Goal: Task Accomplishment & Management: Manage account settings

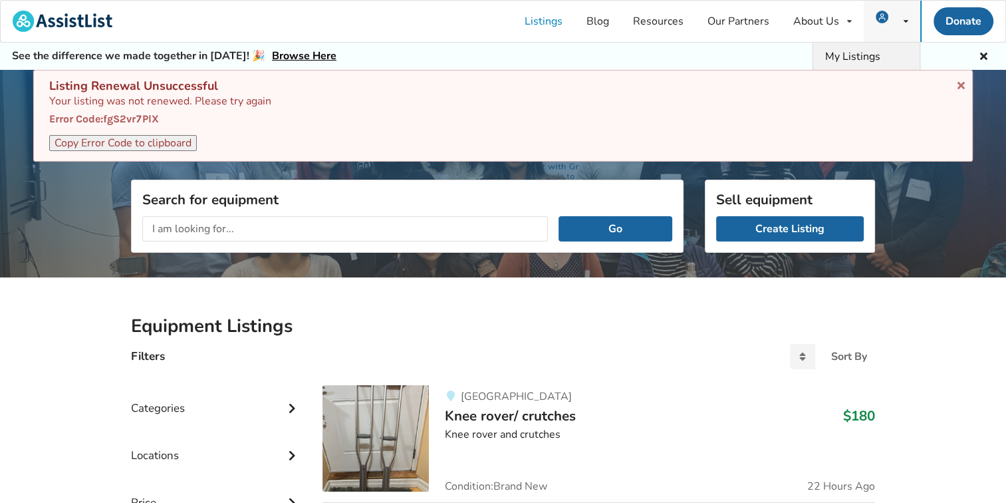
click at [869, 51] on span "My Listings" at bounding box center [852, 56] width 55 height 15
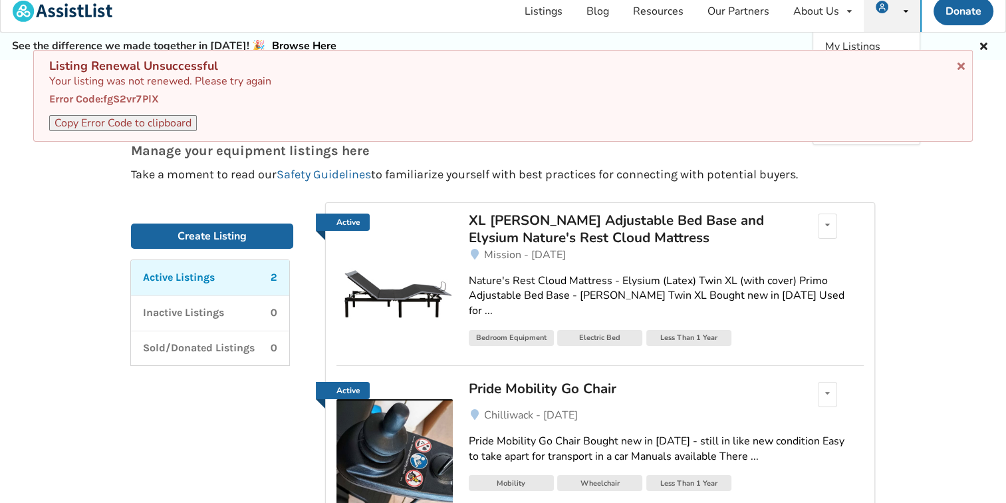
scroll to position [6, 0]
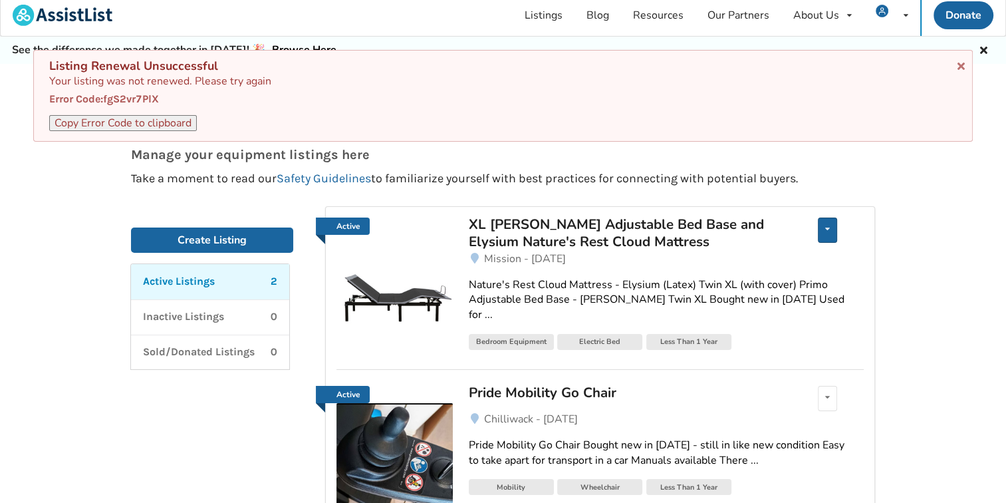
click at [823, 230] on div "Edit listing Renew listing Mark as Sold Delete listing" at bounding box center [827, 229] width 19 height 25
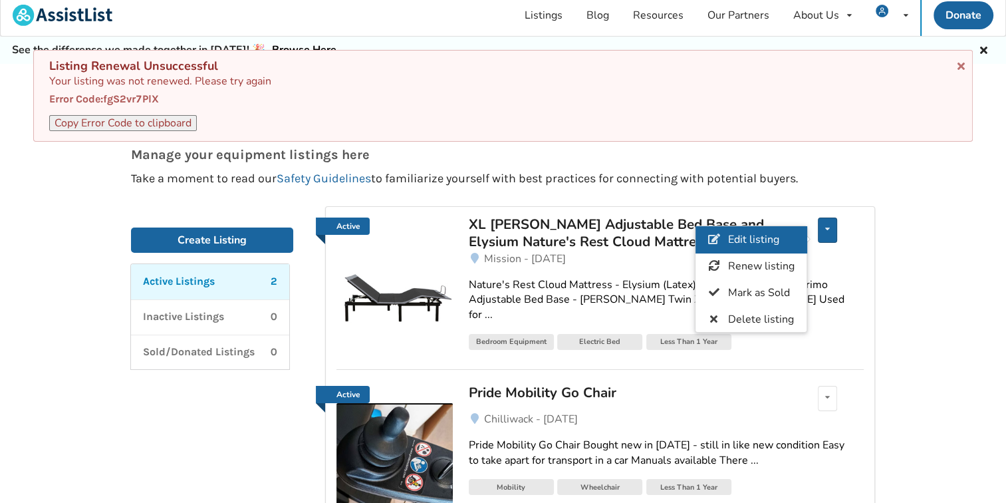
click at [777, 239] on span "Edit listing" at bounding box center [753, 239] width 51 height 15
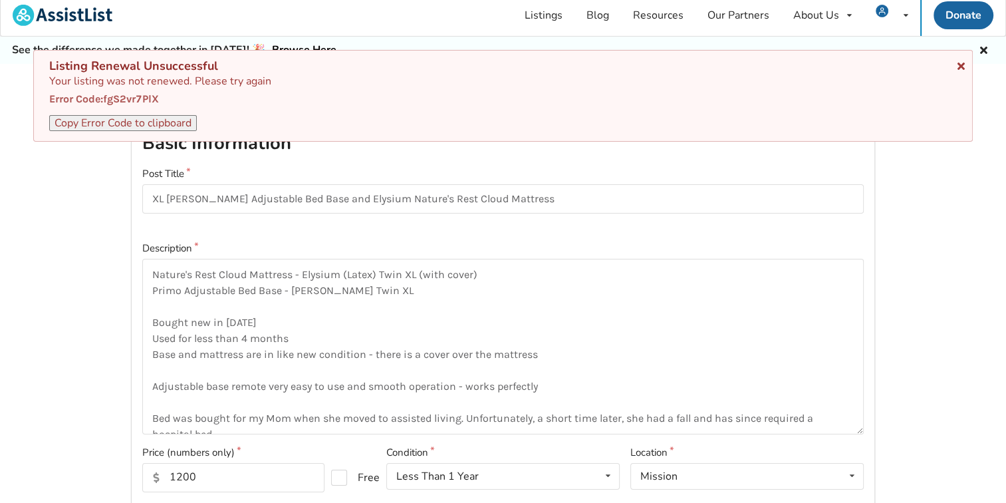
click at [960, 63] on icon at bounding box center [961, 64] width 13 height 11
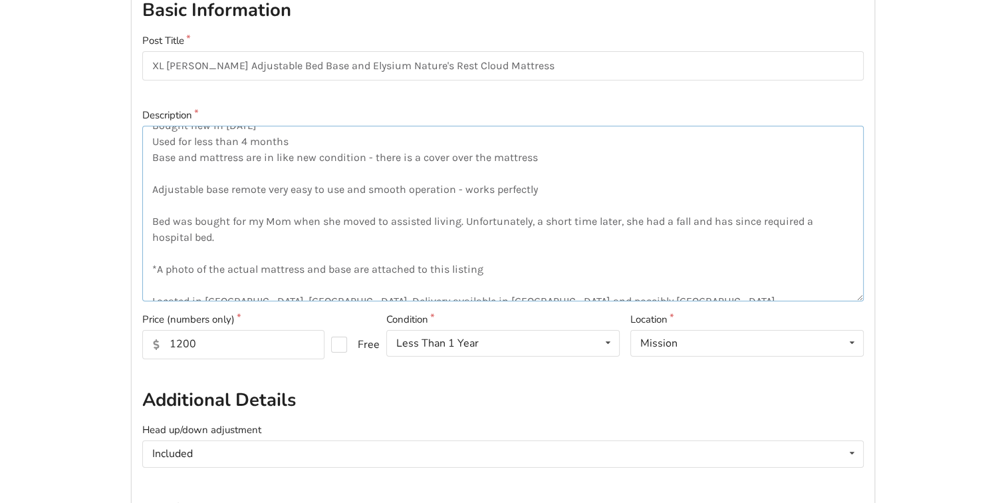
scroll to position [96, 0]
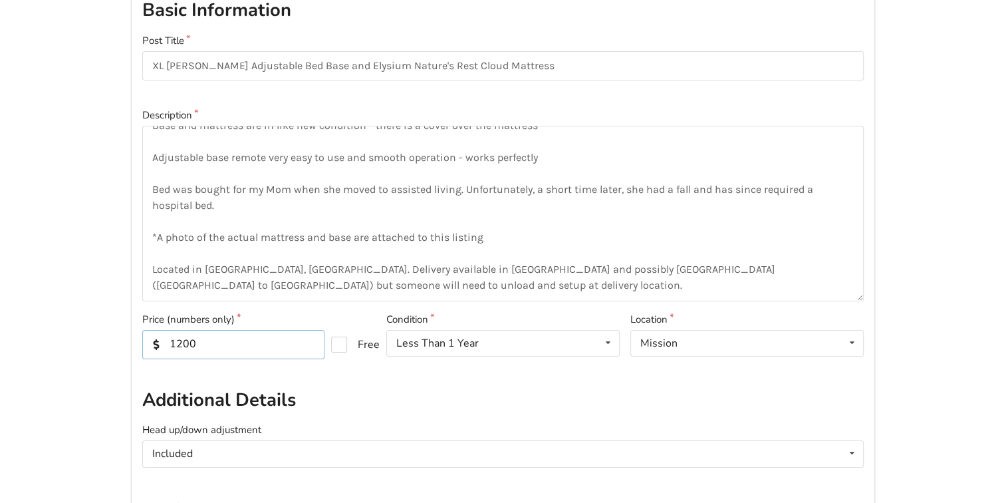
click at [204, 346] on input "1200" at bounding box center [233, 344] width 182 height 29
type input "1"
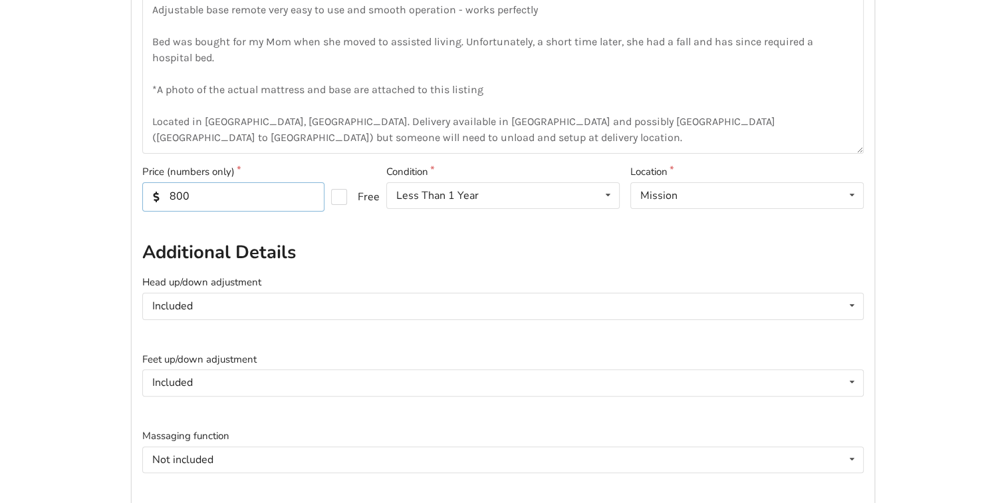
scroll to position [303, 0]
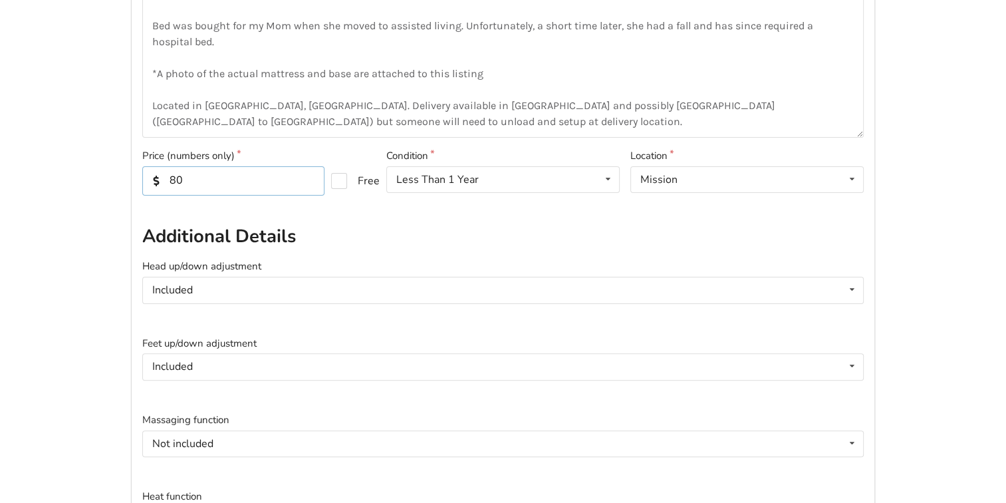
type input "8"
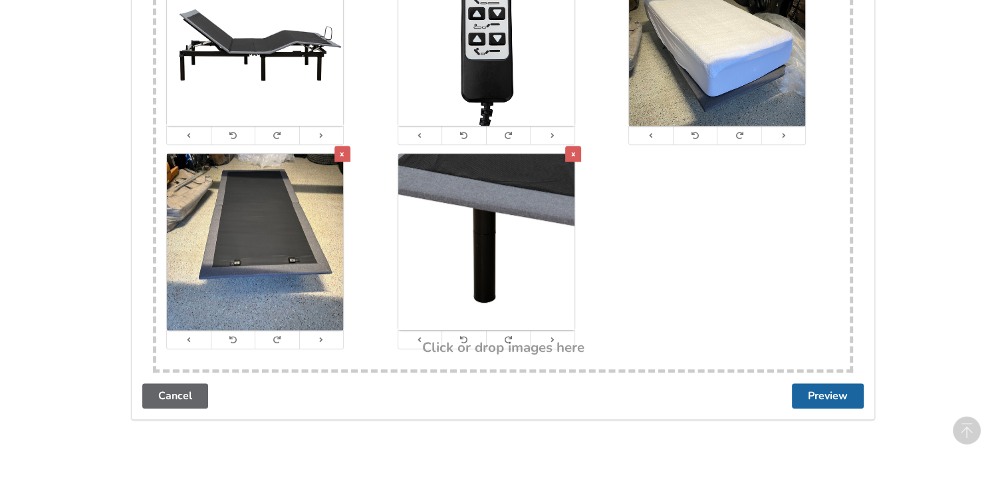
scroll to position [1083, 0]
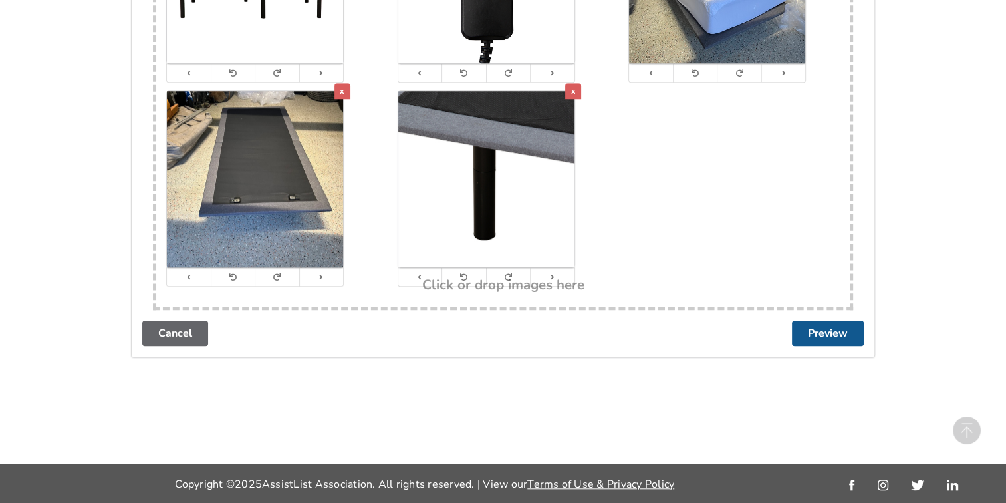
type input "700"
click at [830, 326] on button "Preview" at bounding box center [828, 333] width 72 height 25
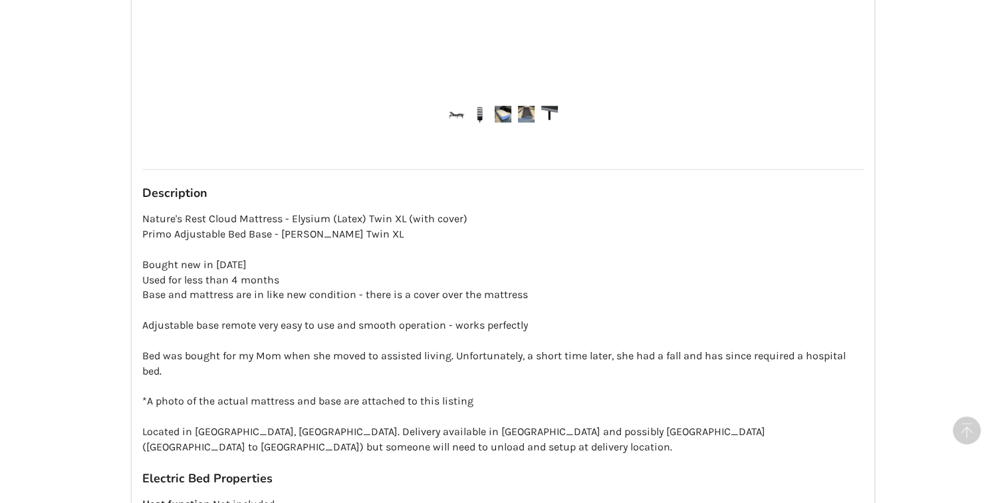
scroll to position [1265, 0]
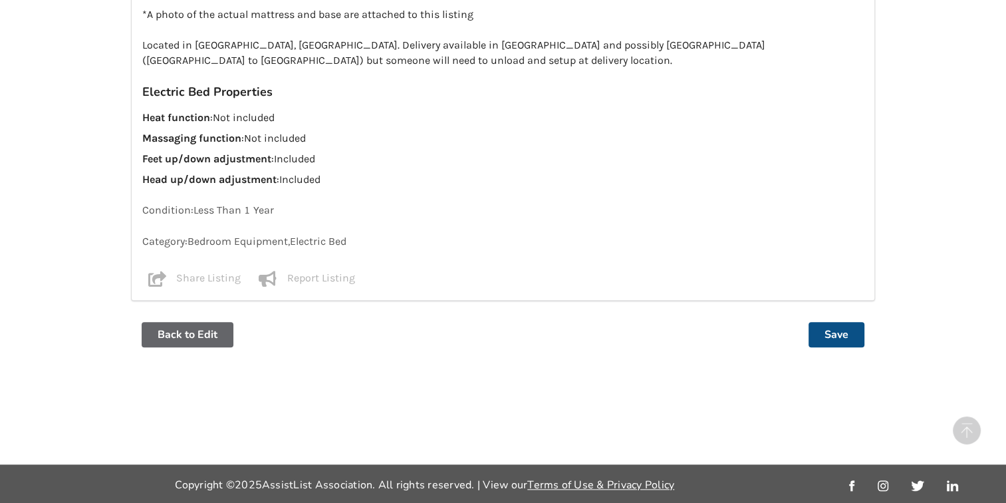
click at [836, 328] on button "Save" at bounding box center [837, 334] width 56 height 25
